Goal: Task Accomplishment & Management: Use online tool/utility

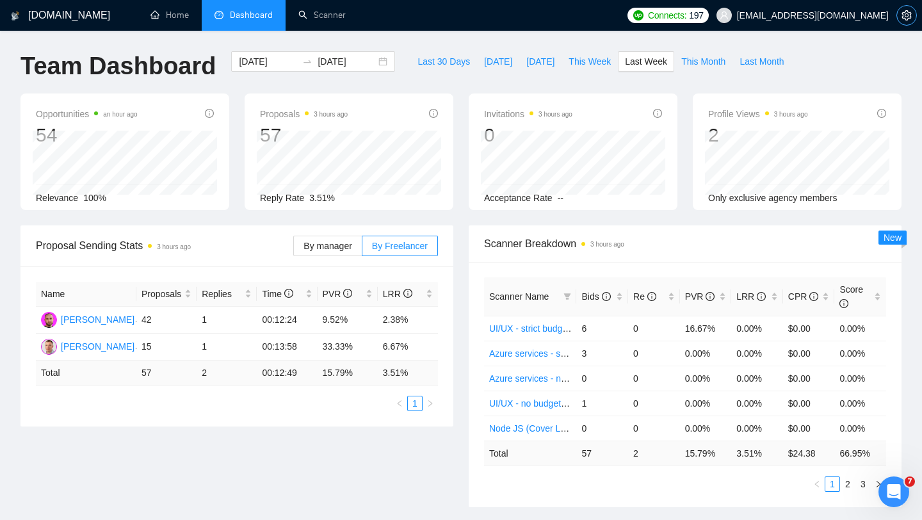
click at [903, 19] on icon "setting" at bounding box center [906, 15] width 10 height 10
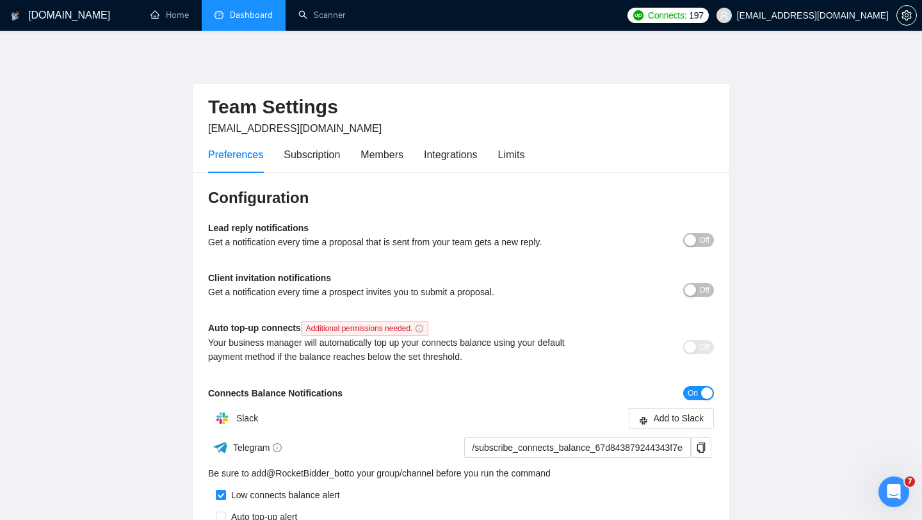
click at [243, 13] on link "Dashboard" at bounding box center [243, 15] width 58 height 11
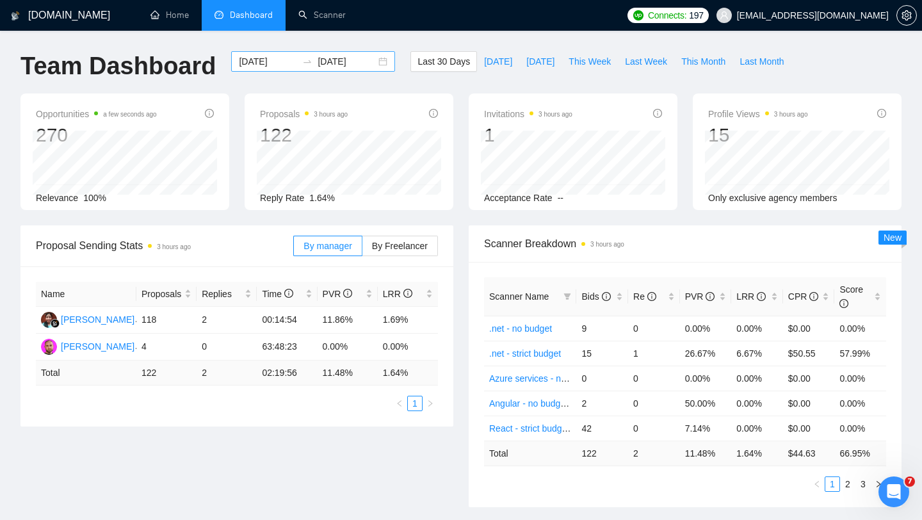
click at [261, 58] on input "[DATE]" at bounding box center [268, 61] width 58 height 14
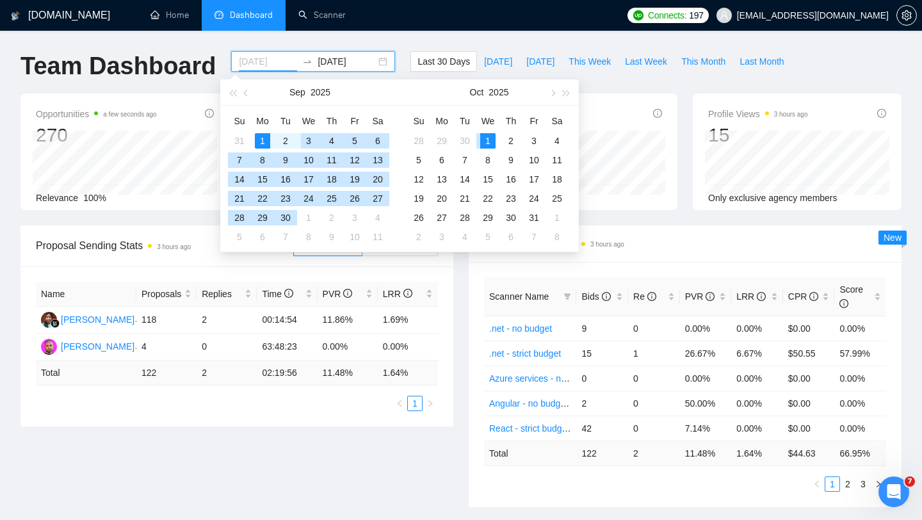
type input "[DATE]"
click at [261, 139] on div "1" at bounding box center [262, 140] width 15 height 15
click at [289, 219] on div "30" at bounding box center [285, 217] width 15 height 15
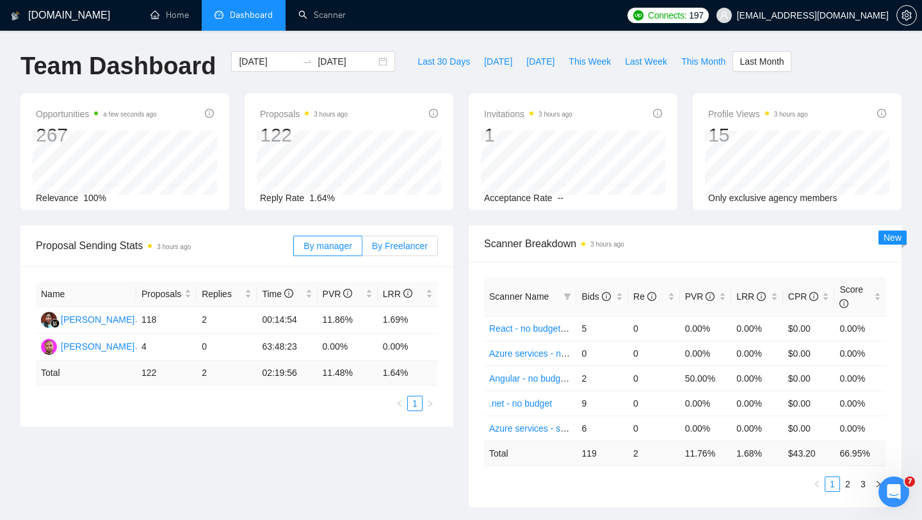
click at [393, 246] on span "By Freelancer" at bounding box center [400, 246] width 56 height 10
click at [362, 249] on input "By Freelancer" at bounding box center [362, 249] width 0 height 0
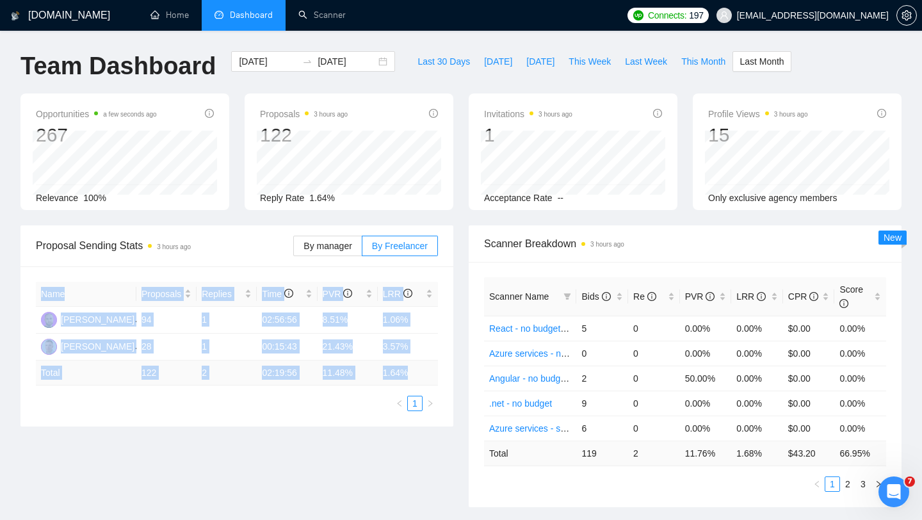
drag, startPoint x: 40, startPoint y: 293, endPoint x: 414, endPoint y: 382, distance: 384.3
click at [414, 382] on table "Name Proposals Replies Time PVR LRR [PERSON_NAME] 94 1 02:56:56 8.51% 1.06% [PE…" at bounding box center [237, 334] width 402 height 104
copy table "Name Proposals Replies Time PVR LRR [PERSON_NAME] 94 1 02:56:56 8.51% 1.06% [PE…"
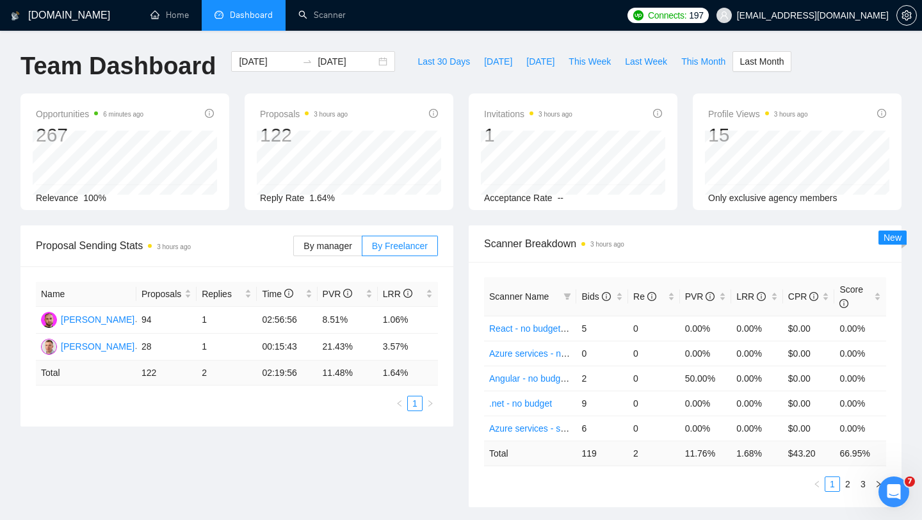
click at [371, 478] on div "Proposal Sending Stats 3 hours ago By manager By Freelancer Name Proposals Repl…" at bounding box center [461, 373] width 896 height 297
click at [324, 255] on label "By manager" at bounding box center [327, 246] width 69 height 20
click at [294, 249] on input "By manager" at bounding box center [294, 249] width 0 height 0
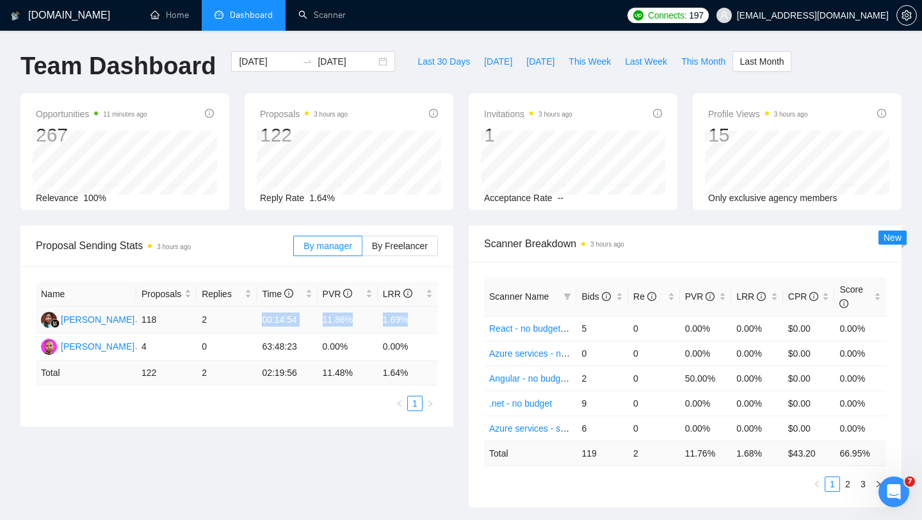
drag, startPoint x: 261, startPoint y: 319, endPoint x: 409, endPoint y: 321, distance: 147.9
click at [409, 321] on tr "[PERSON_NAME] 118 2 00:14:54 11.86% 1.69%" at bounding box center [237, 320] width 402 height 27
drag, startPoint x: 417, startPoint y: 369, endPoint x: 262, endPoint y: 371, distance: 154.9
click at [262, 371] on tr "Total 122 2 02:19:56 11.48 % 1.64 %" at bounding box center [237, 372] width 402 height 25
copy tr "02:19:56 11.48 % 1.64 %"
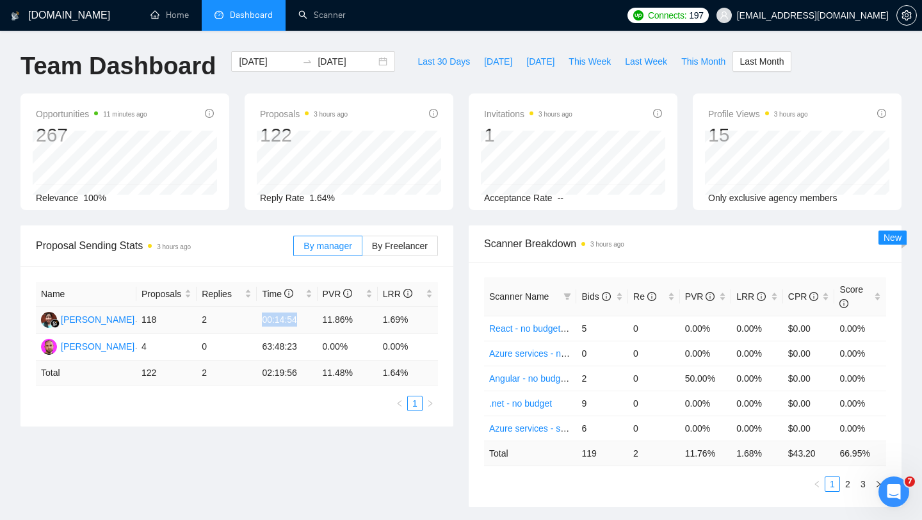
drag, startPoint x: 307, startPoint y: 321, endPoint x: 252, endPoint y: 320, distance: 54.4
click at [252, 320] on tr "[PERSON_NAME] 118 2 00:14:54 11.86% 1.69%" at bounding box center [237, 320] width 402 height 27
copy tr "00:14:54"
drag, startPoint x: 359, startPoint y: 370, endPoint x: 323, endPoint y: 370, distance: 35.2
click at [323, 370] on td "11.48 %" at bounding box center [348, 372] width 60 height 25
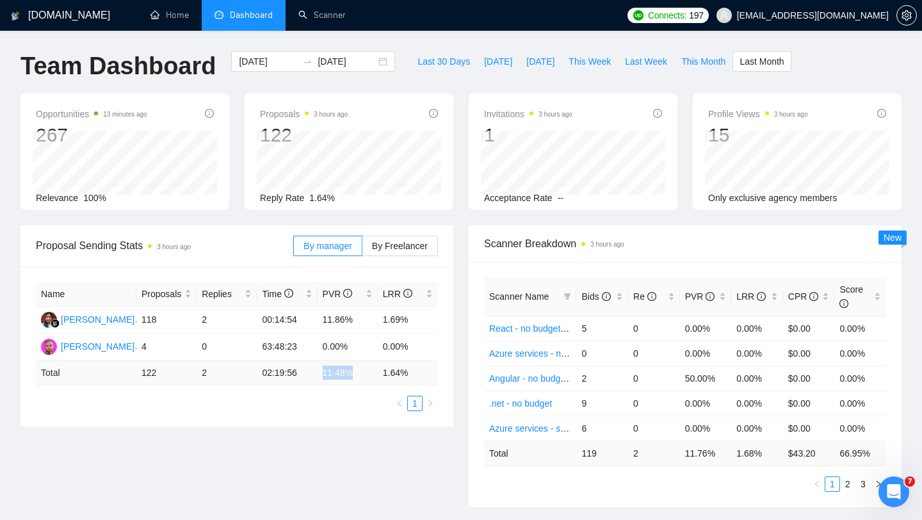
copy td "11.48 %"
drag, startPoint x: 414, startPoint y: 374, endPoint x: 382, endPoint y: 374, distance: 31.4
click at [382, 374] on td "1.64 %" at bounding box center [408, 372] width 60 height 25
copy td "1.64 %"
click at [319, 446] on div "Proposal Sending Stats 3 hours ago By manager By Freelancer Name Proposals Repl…" at bounding box center [461, 373] width 896 height 297
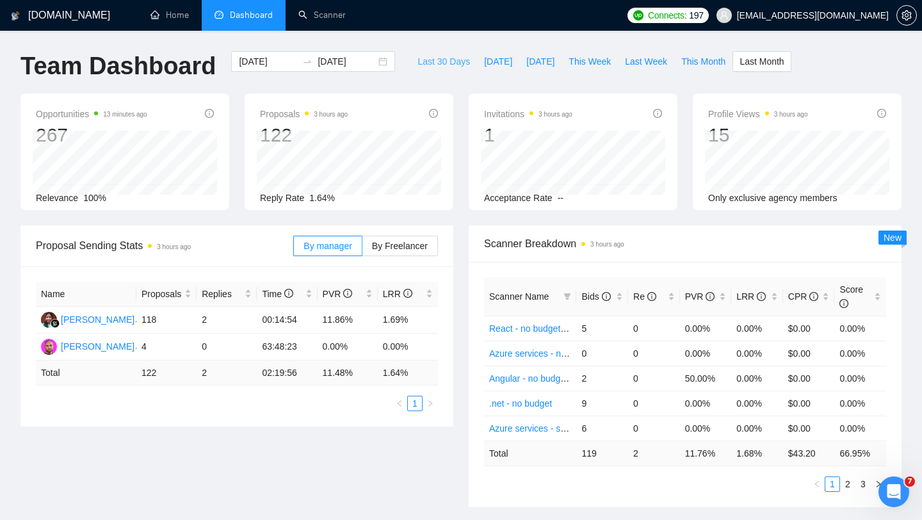
click at [446, 65] on span "Last 30 Days" at bounding box center [443, 61] width 52 height 14
type input "[DATE]"
click at [395, 246] on span "By Freelancer" at bounding box center [400, 246] width 56 height 10
click at [362, 249] on input "By Freelancer" at bounding box center [362, 249] width 0 height 0
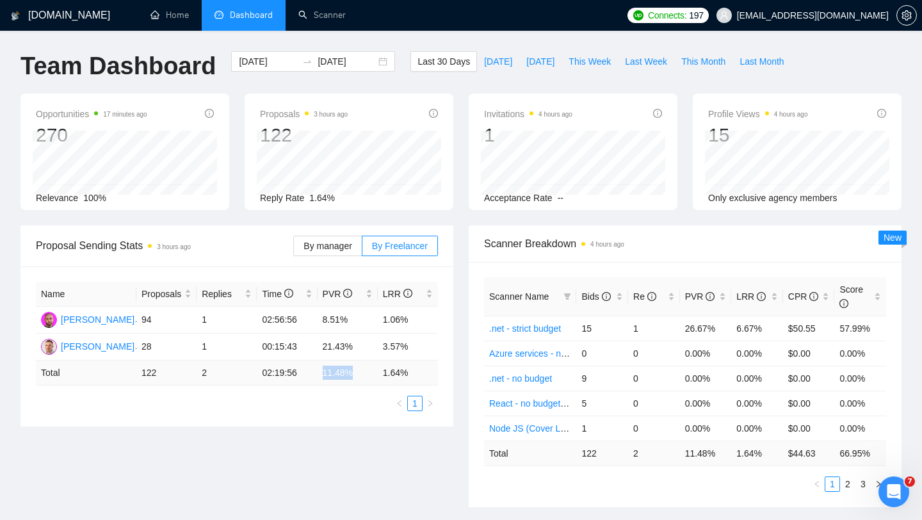
drag, startPoint x: 353, startPoint y: 373, endPoint x: 323, endPoint y: 371, distance: 29.5
click at [323, 371] on td "11.48 %" at bounding box center [348, 372] width 60 height 25
copy td "11.48 %"
drag, startPoint x: 413, startPoint y: 370, endPoint x: 379, endPoint y: 373, distance: 34.0
click at [379, 373] on td "1.64 %" at bounding box center [408, 372] width 60 height 25
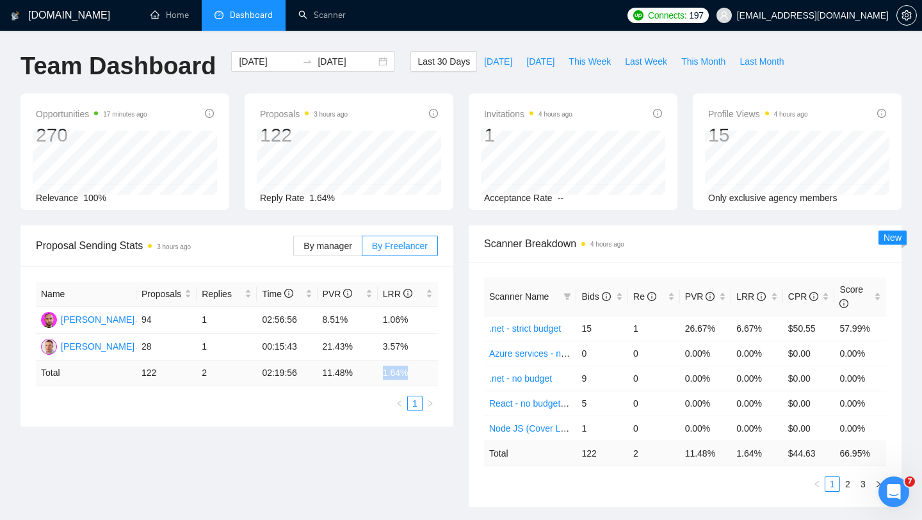
copy td "1.64 %"
click at [317, 20] on link "Scanner" at bounding box center [321, 15] width 47 height 11
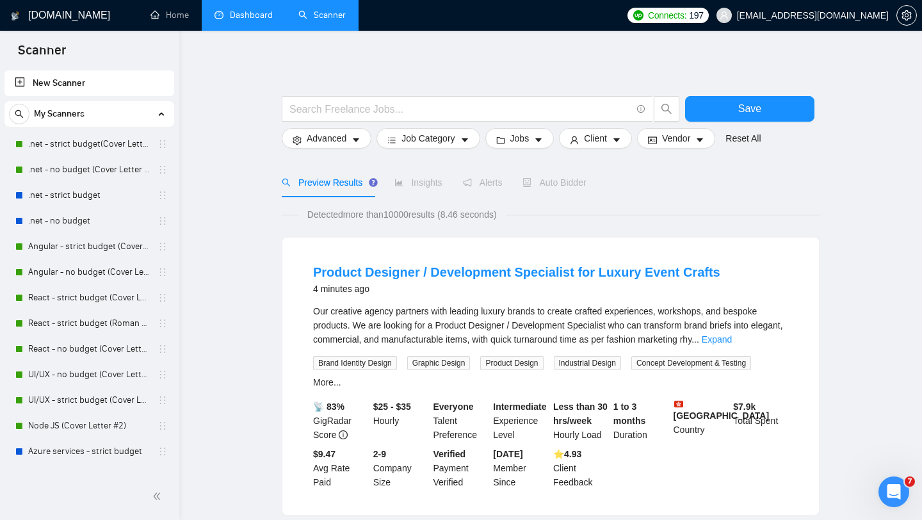
click at [230, 20] on link "Dashboard" at bounding box center [243, 15] width 58 height 11
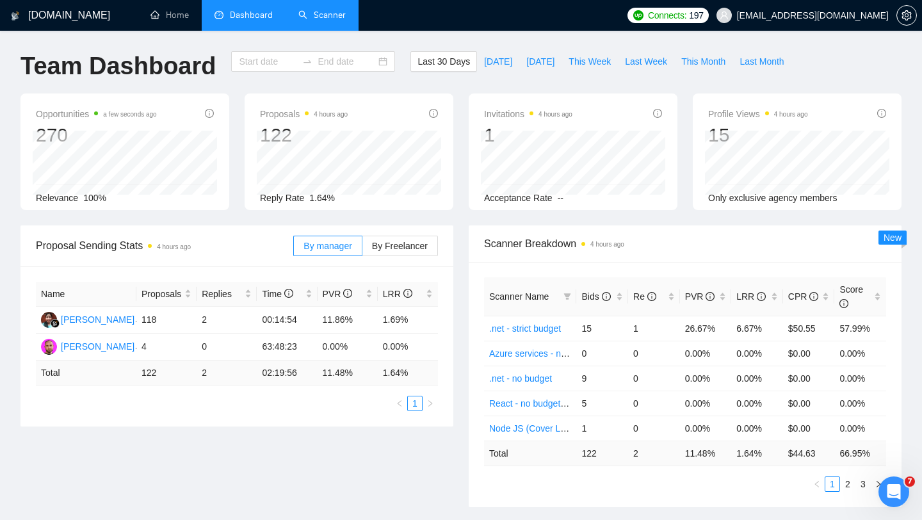
type input "[DATE]"
click at [488, 65] on span "[DATE]" at bounding box center [498, 61] width 28 height 14
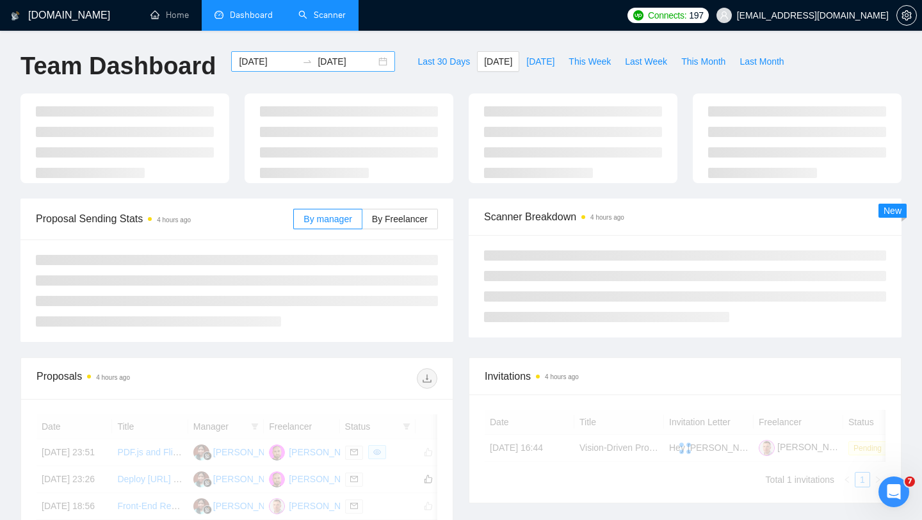
click at [378, 63] on div "[DATE] [DATE]" at bounding box center [313, 61] width 164 height 20
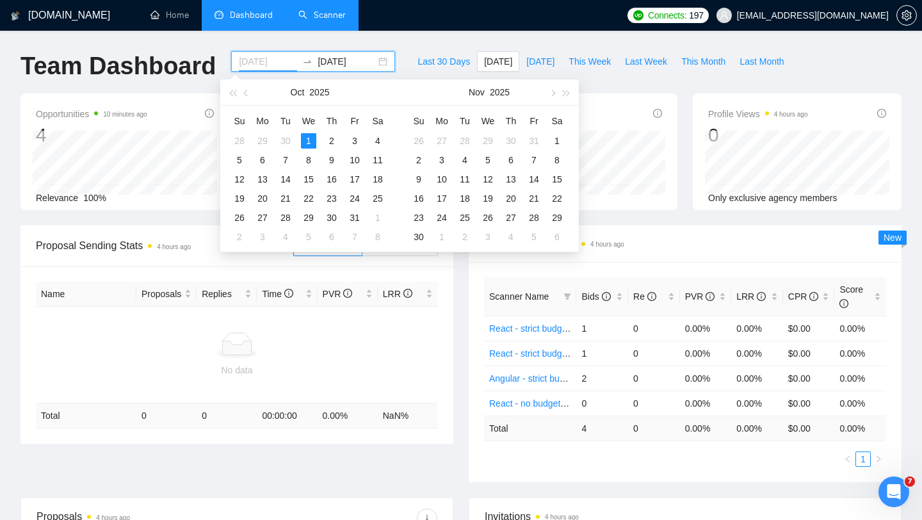
type input "[DATE]"
click at [453, 360] on div "Proposal Sending Stats 4 hours ago By manager By Freelancer Name Proposals Repl…" at bounding box center [237, 334] width 448 height 218
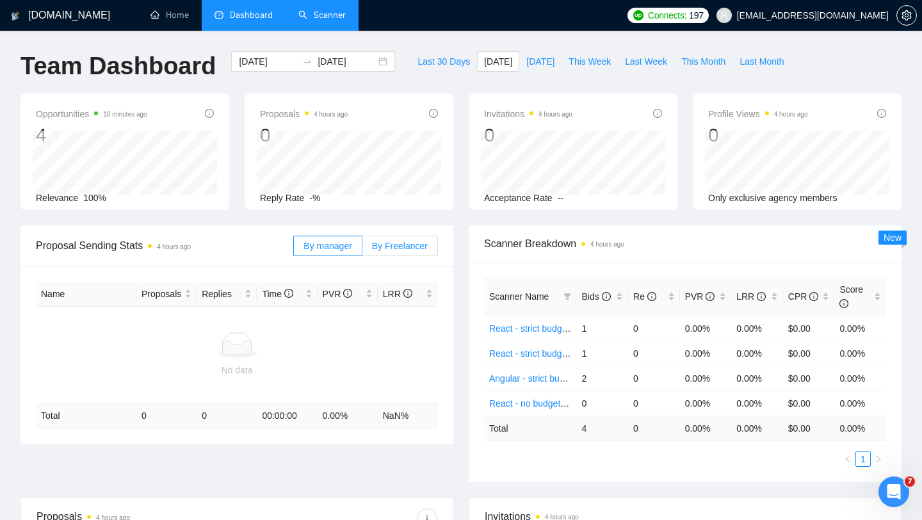
click at [409, 247] on span "By Freelancer" at bounding box center [400, 246] width 56 height 10
click at [362, 249] on input "By Freelancer" at bounding box center [362, 249] width 0 height 0
click at [341, 245] on span "By manager" at bounding box center [327, 246] width 48 height 10
click at [294, 249] on input "By manager" at bounding box center [294, 249] width 0 height 0
click at [419, 241] on span "By Freelancer" at bounding box center [400, 246] width 56 height 10
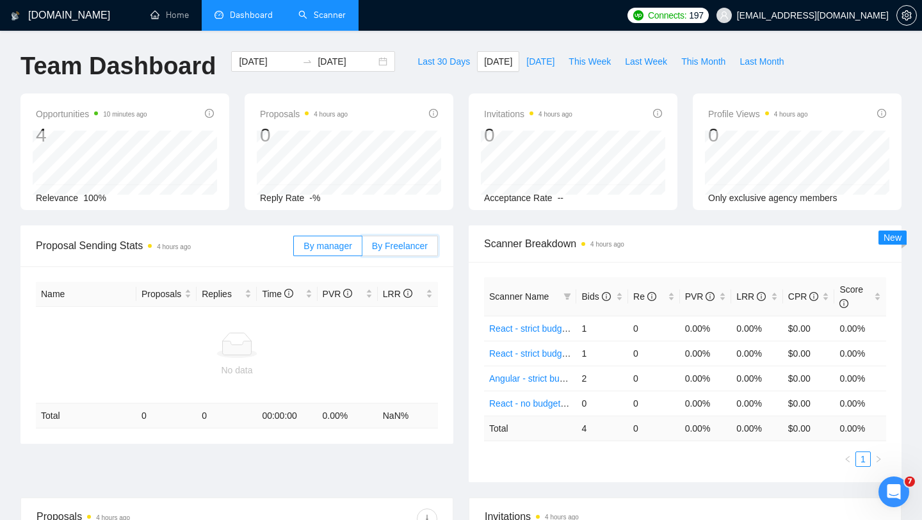
click at [362, 249] on input "By Freelancer" at bounding box center [362, 249] width 0 height 0
